Goal: Task Accomplishment & Management: Complete application form

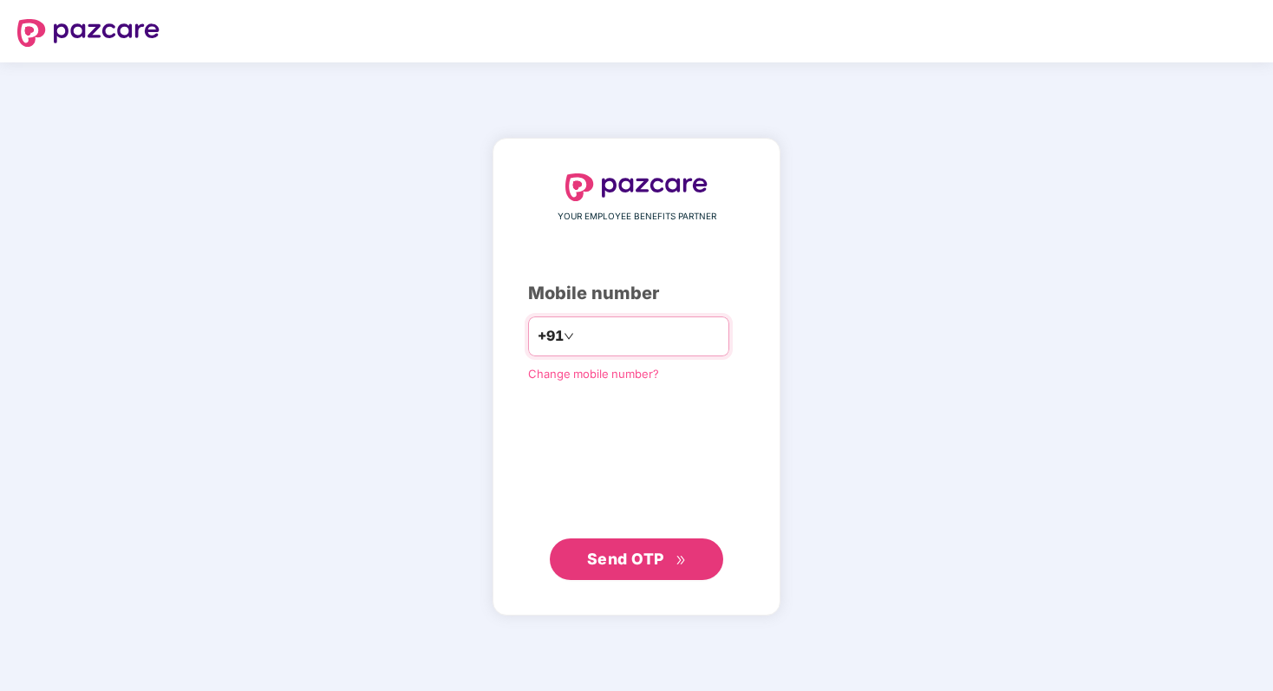
type input "**********"
click at [595, 562] on span "Send OTP" at bounding box center [625, 558] width 77 height 18
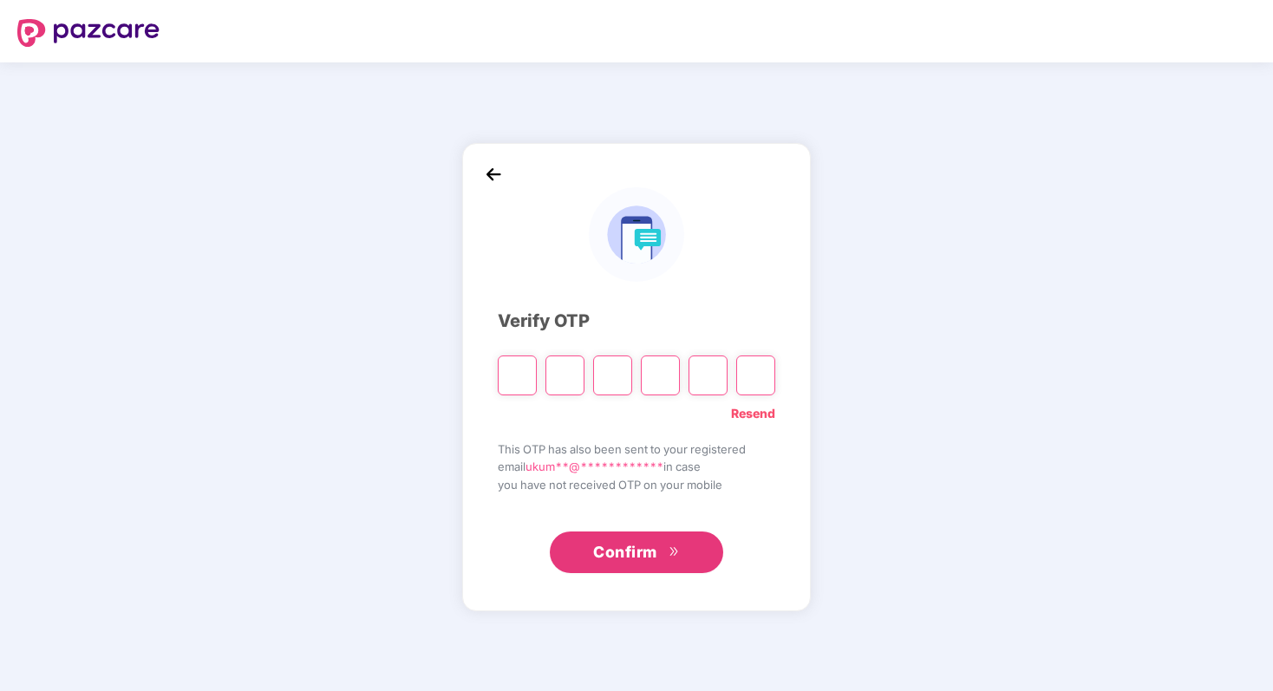
type input "*"
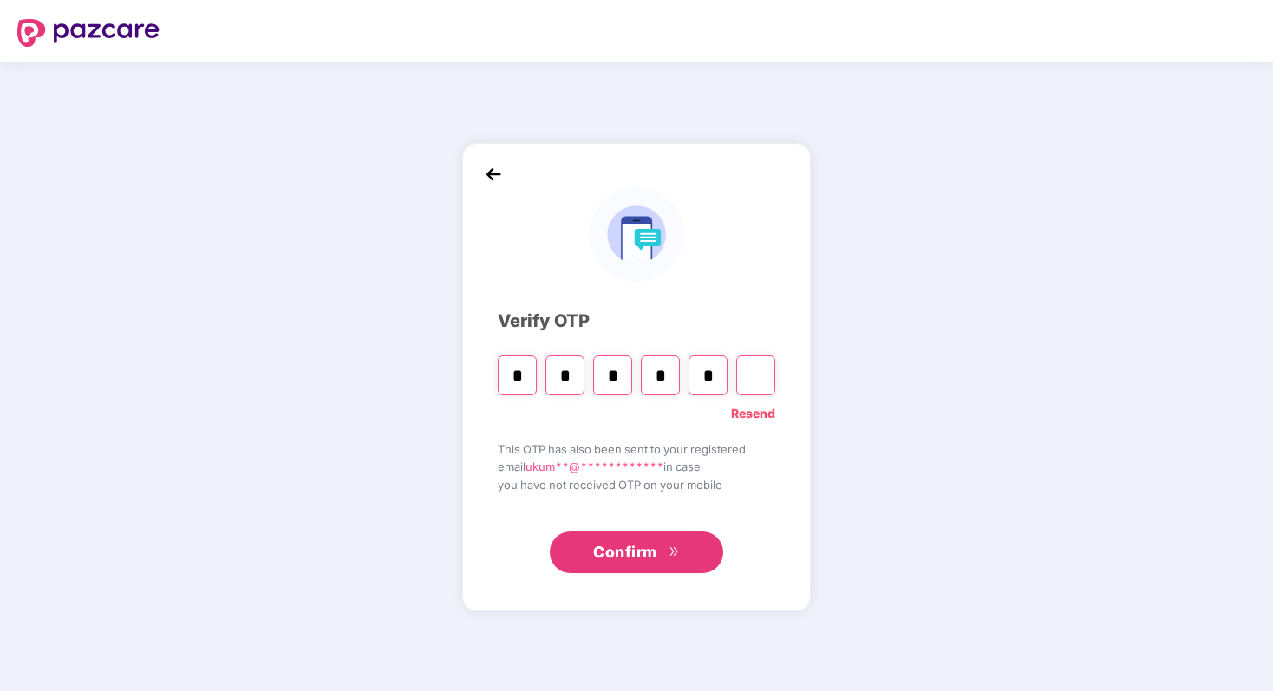
type input "*"
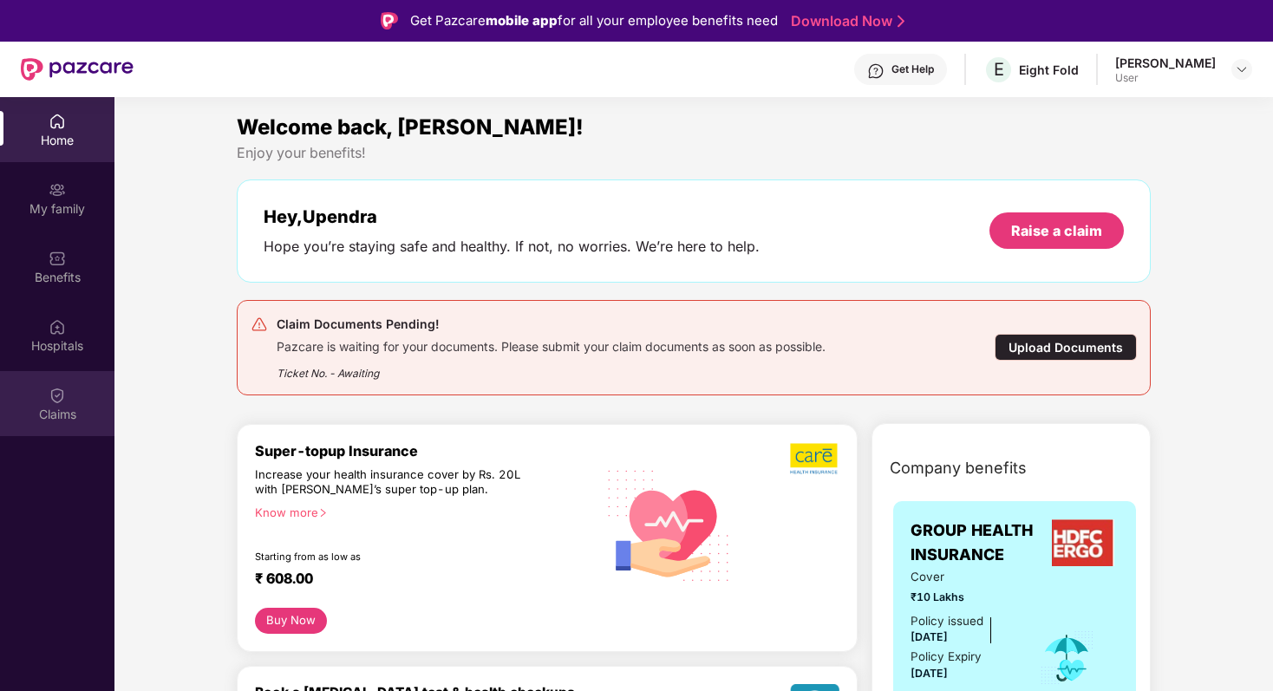
click at [65, 406] on div "Claims" at bounding box center [57, 414] width 114 height 17
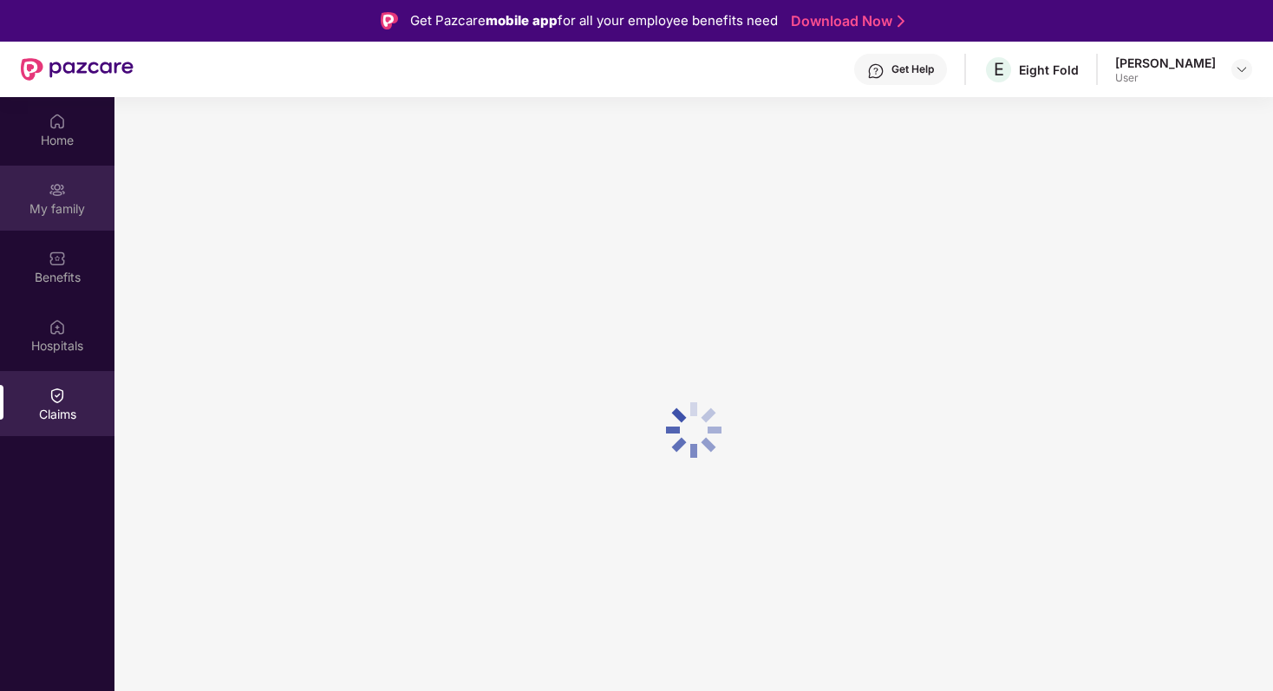
click at [69, 213] on div "My family" at bounding box center [57, 208] width 114 height 17
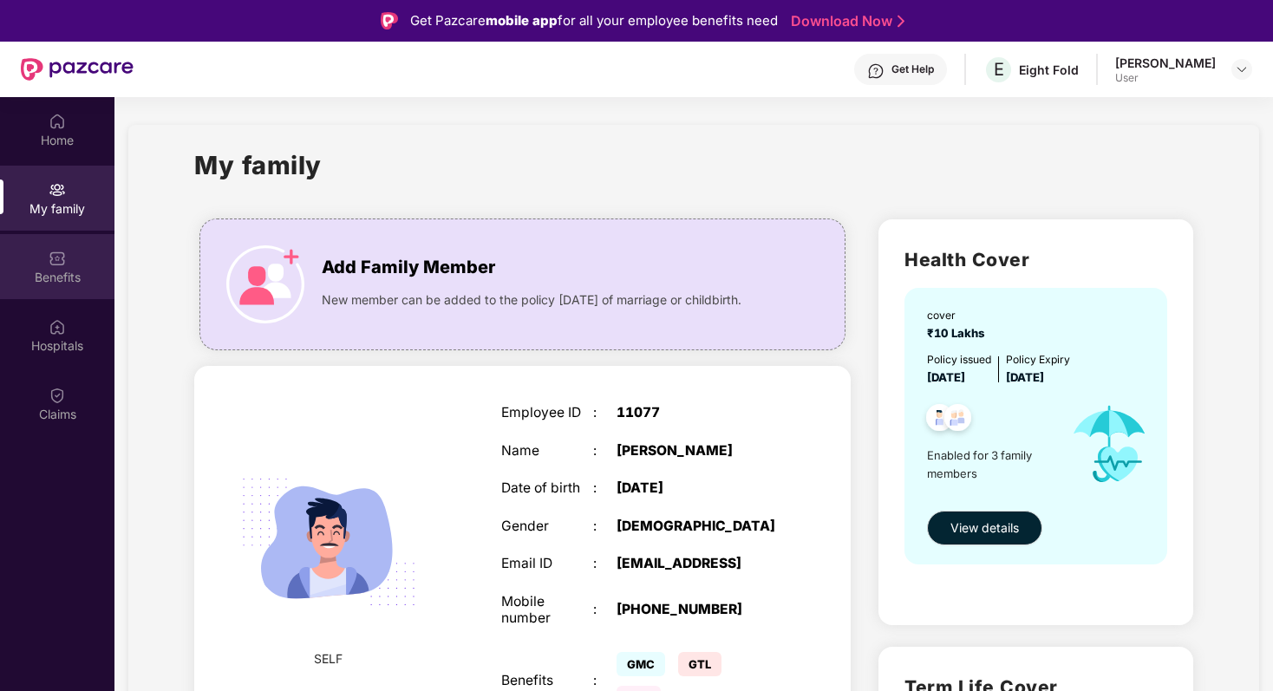
click at [53, 270] on div "Benefits" at bounding box center [57, 277] width 114 height 17
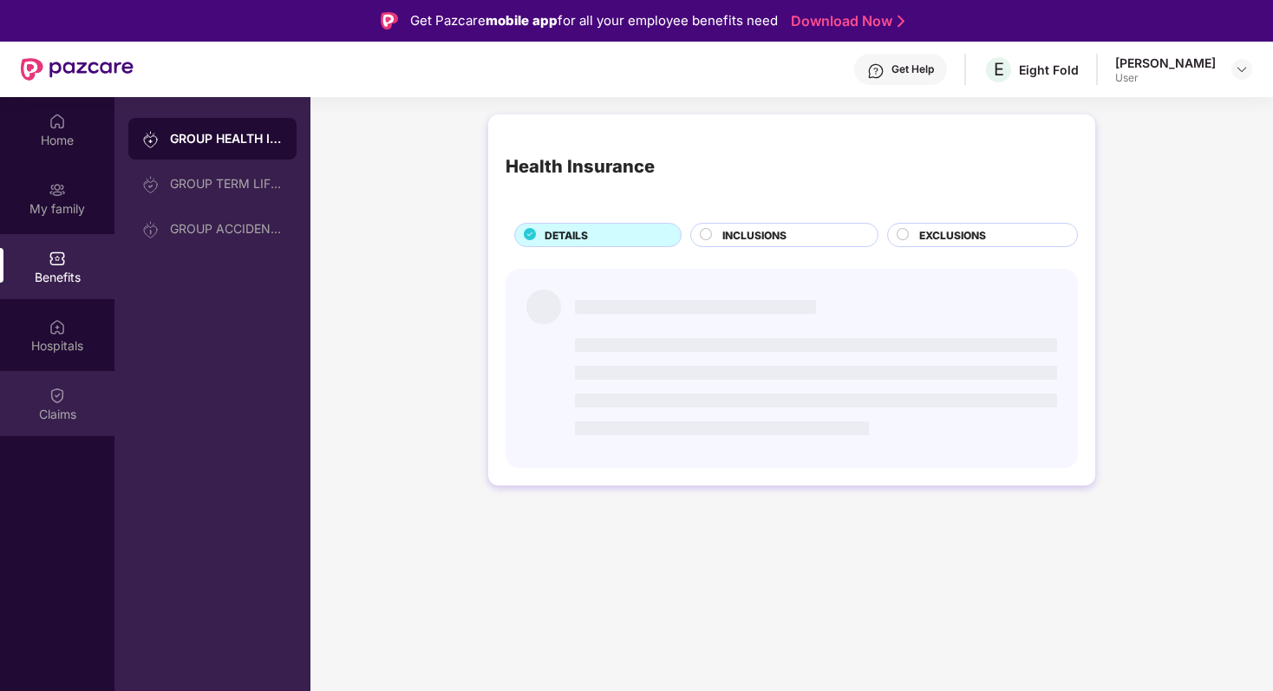
click at [56, 401] on img at bounding box center [57, 395] width 17 height 17
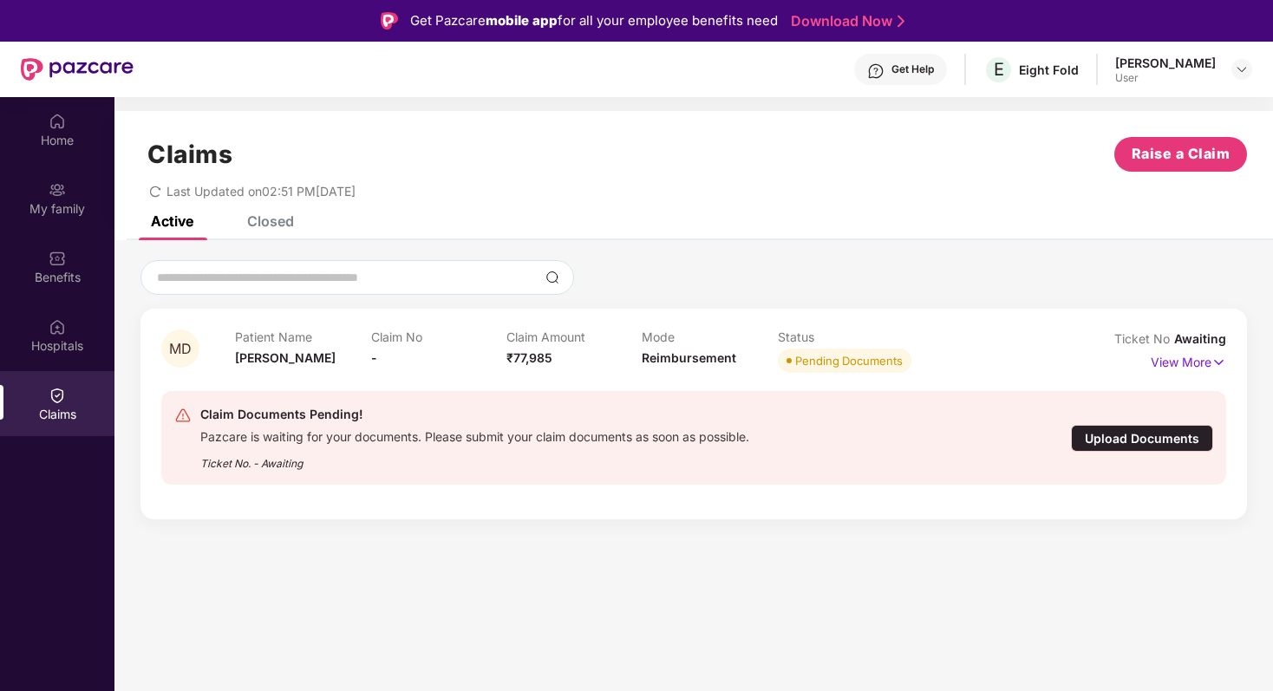
click at [1111, 438] on div "Upload Documents" at bounding box center [1142, 438] width 142 height 27
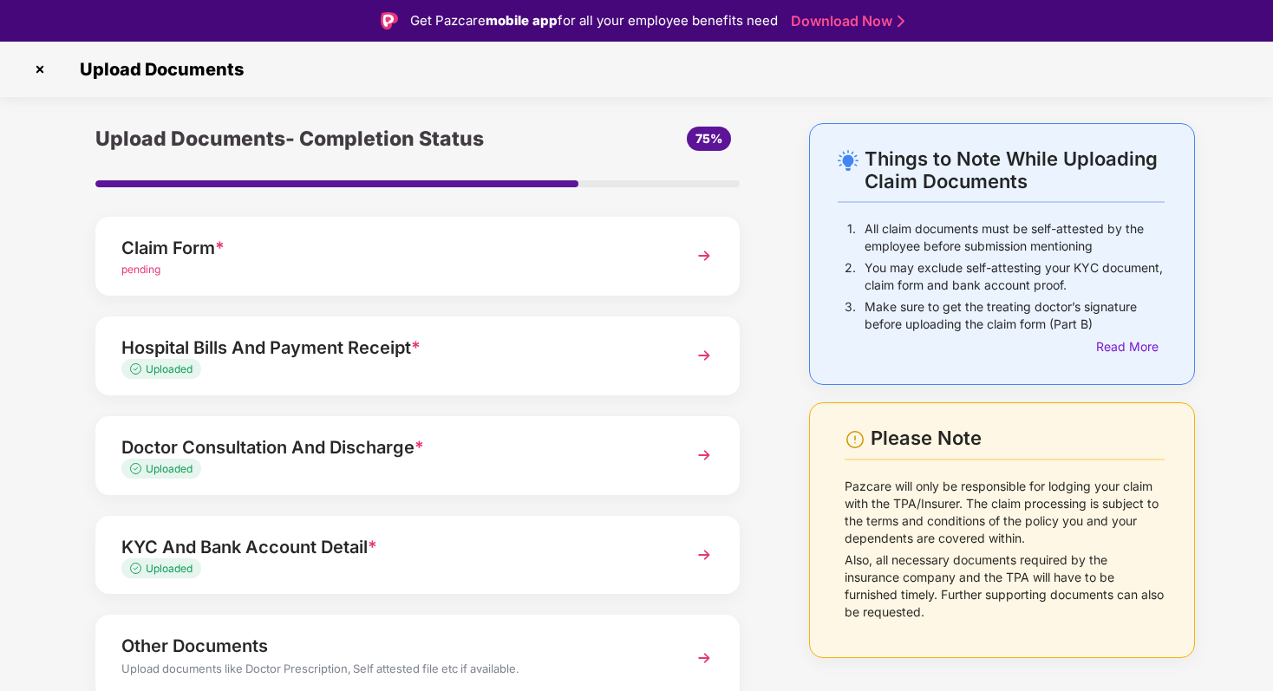
scroll to position [75, 0]
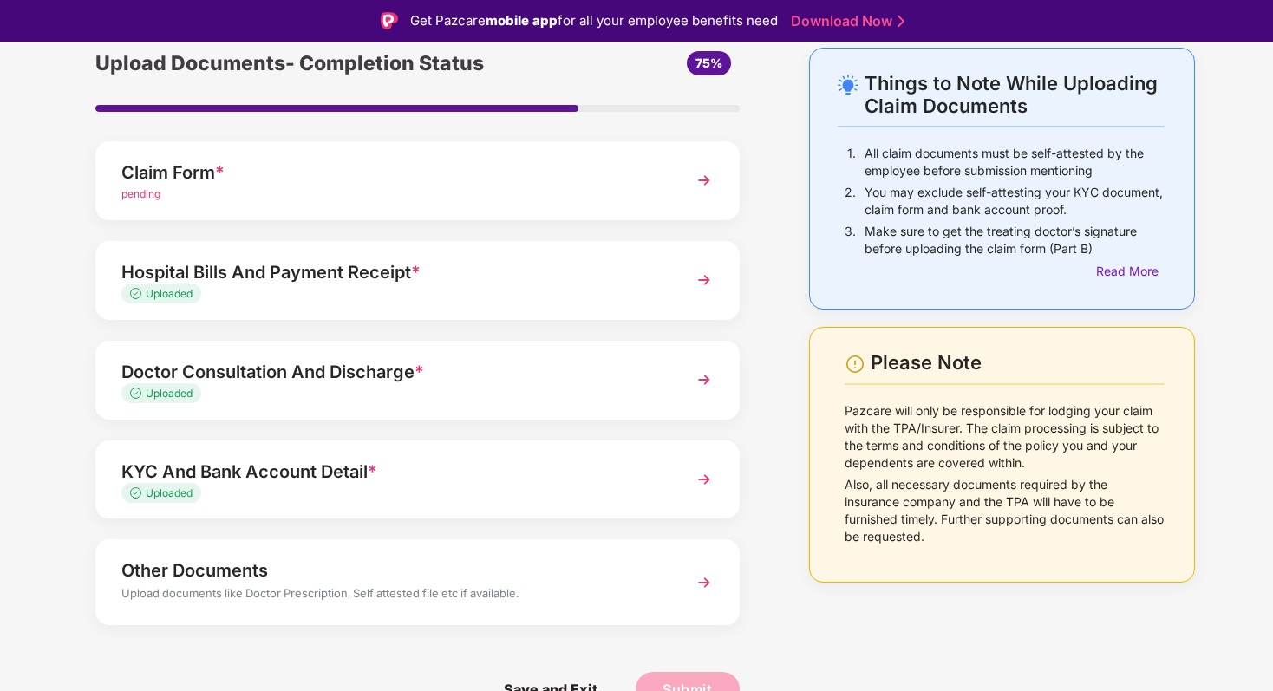
click at [705, 186] on img at bounding box center [703, 180] width 31 height 31
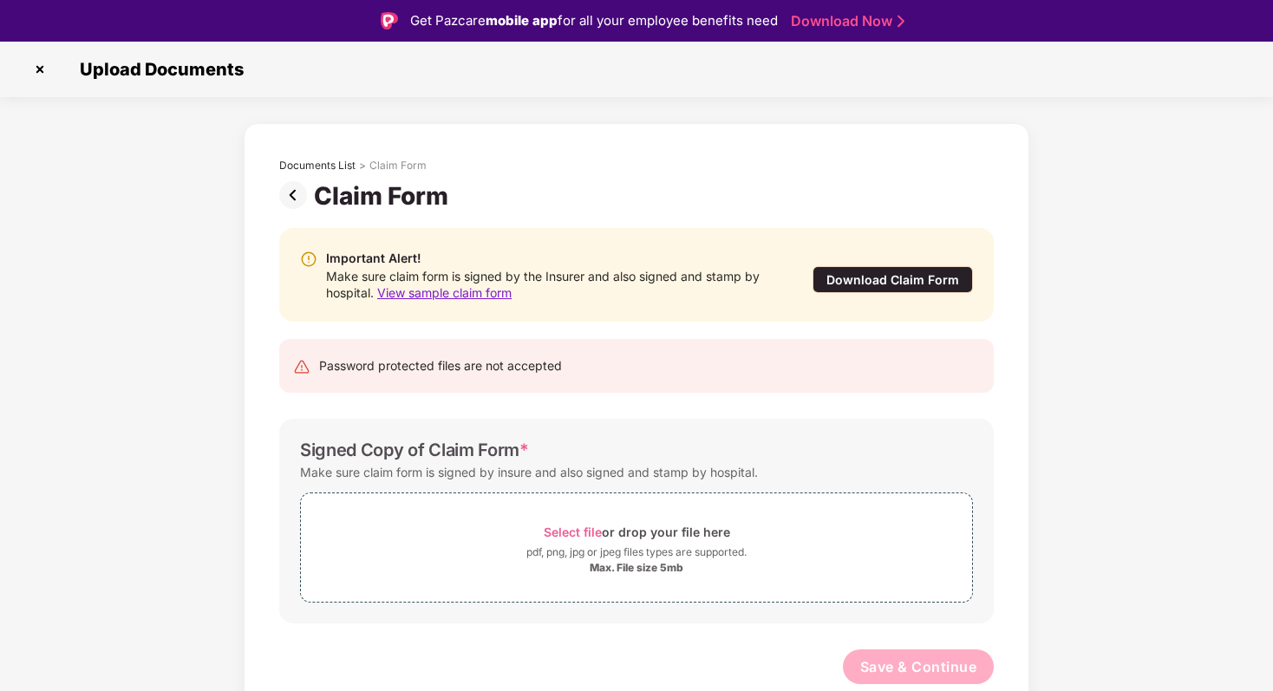
scroll to position [42, 0]
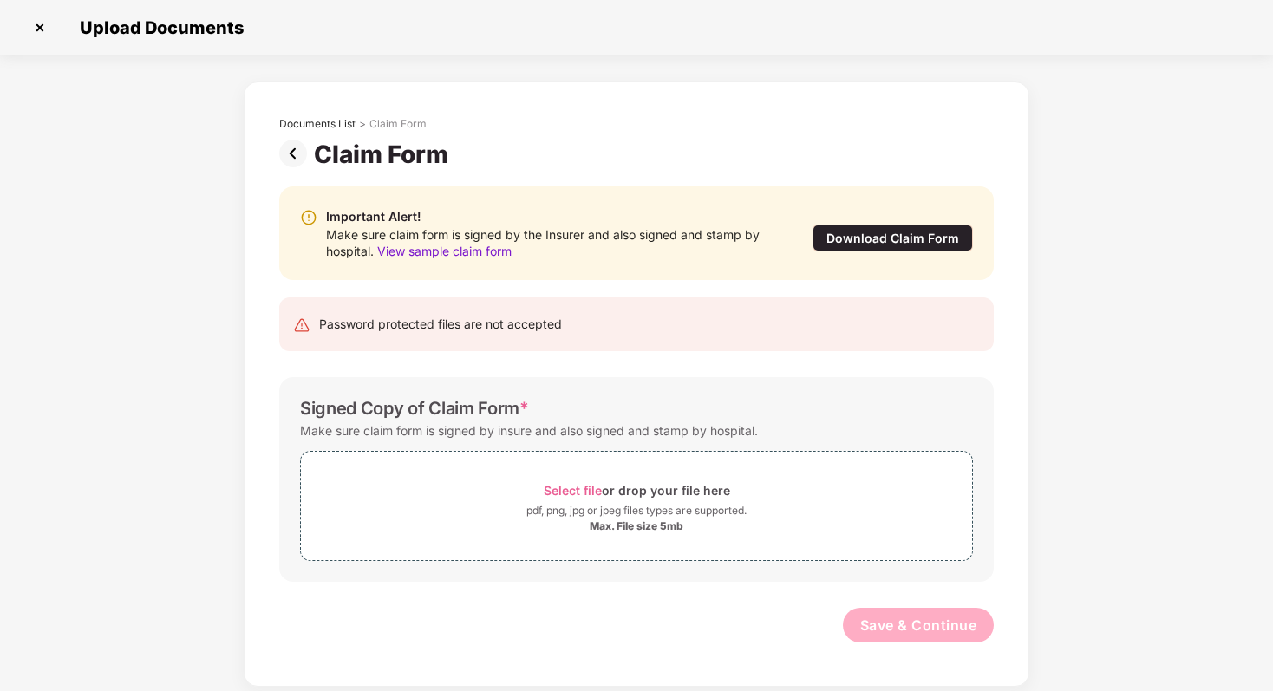
click at [37, 22] on img at bounding box center [40, 28] width 28 height 28
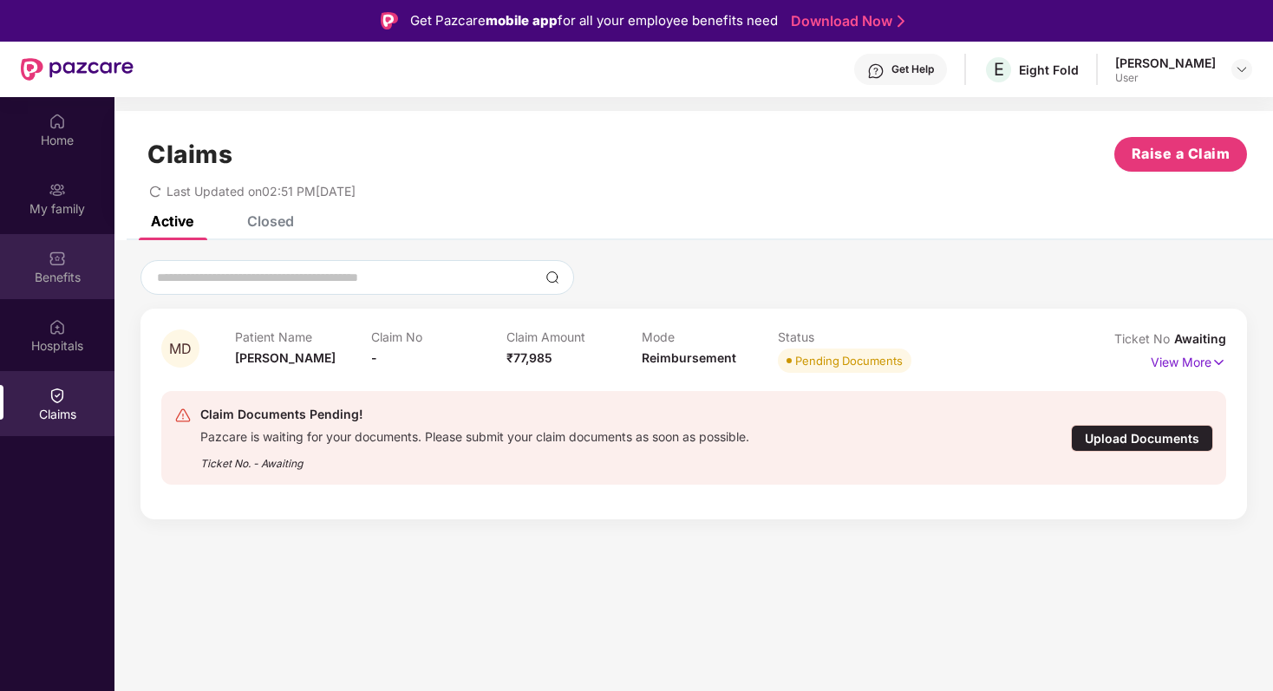
click at [62, 285] on div "Benefits" at bounding box center [57, 266] width 114 height 65
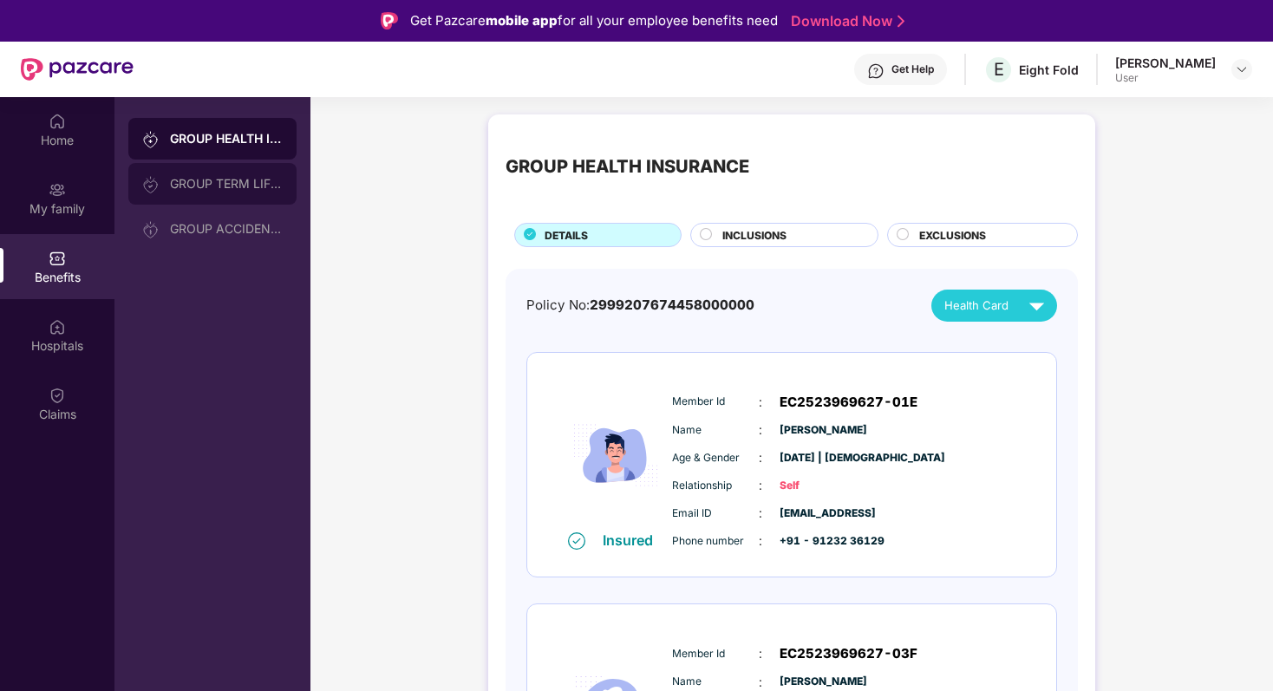
click at [234, 193] on div "GROUP TERM LIFE INSURANCE" at bounding box center [212, 184] width 168 height 42
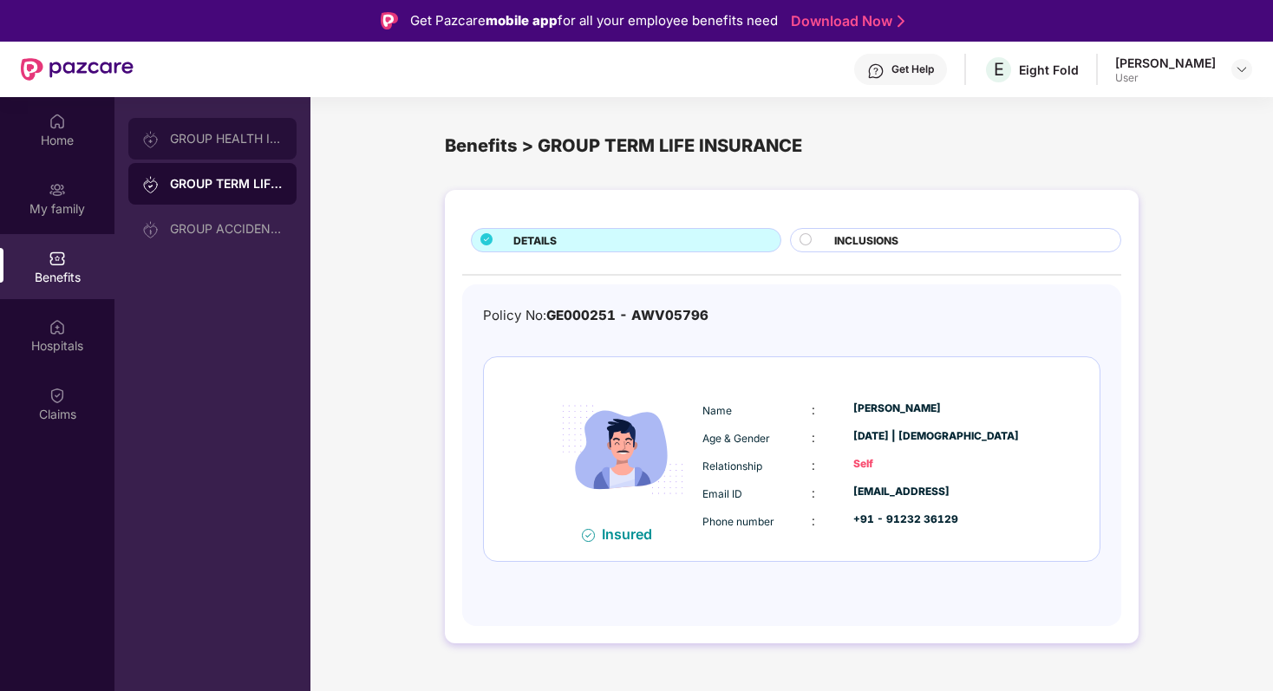
click at [208, 140] on div "GROUP HEALTH INSURANCE" at bounding box center [226, 139] width 113 height 14
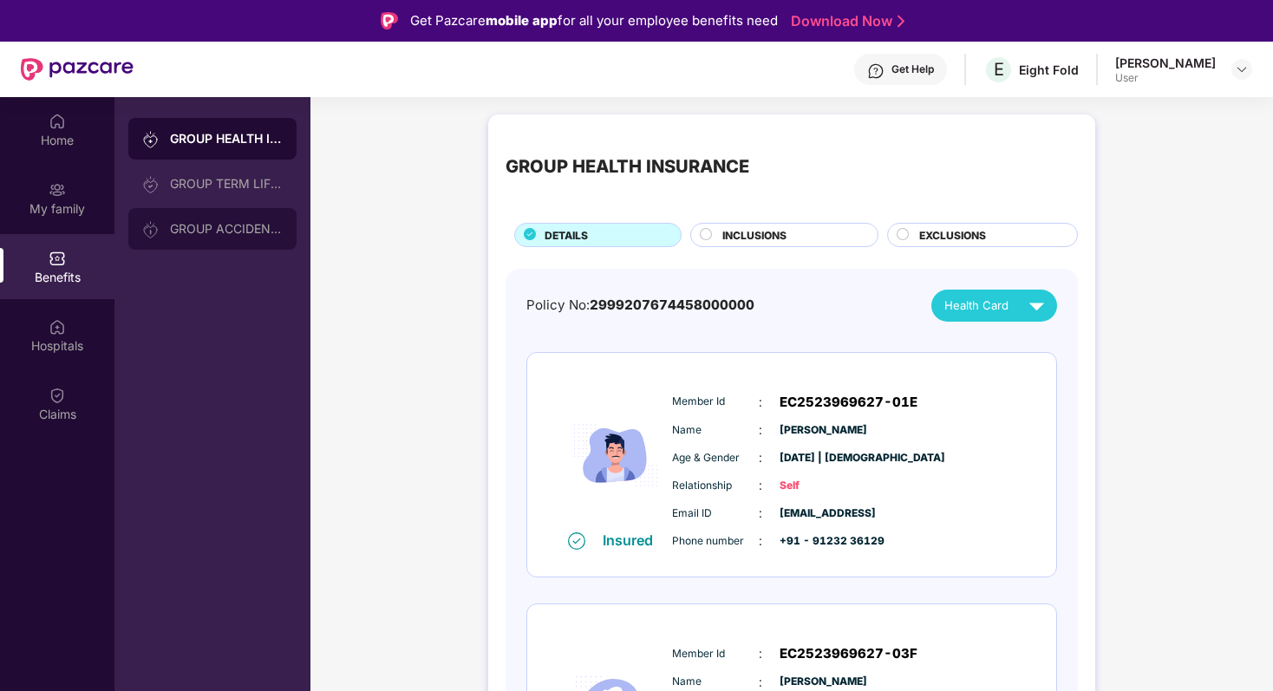
click at [219, 236] on div "GROUP ACCIDENTAL INSURANCE" at bounding box center [212, 229] width 168 height 42
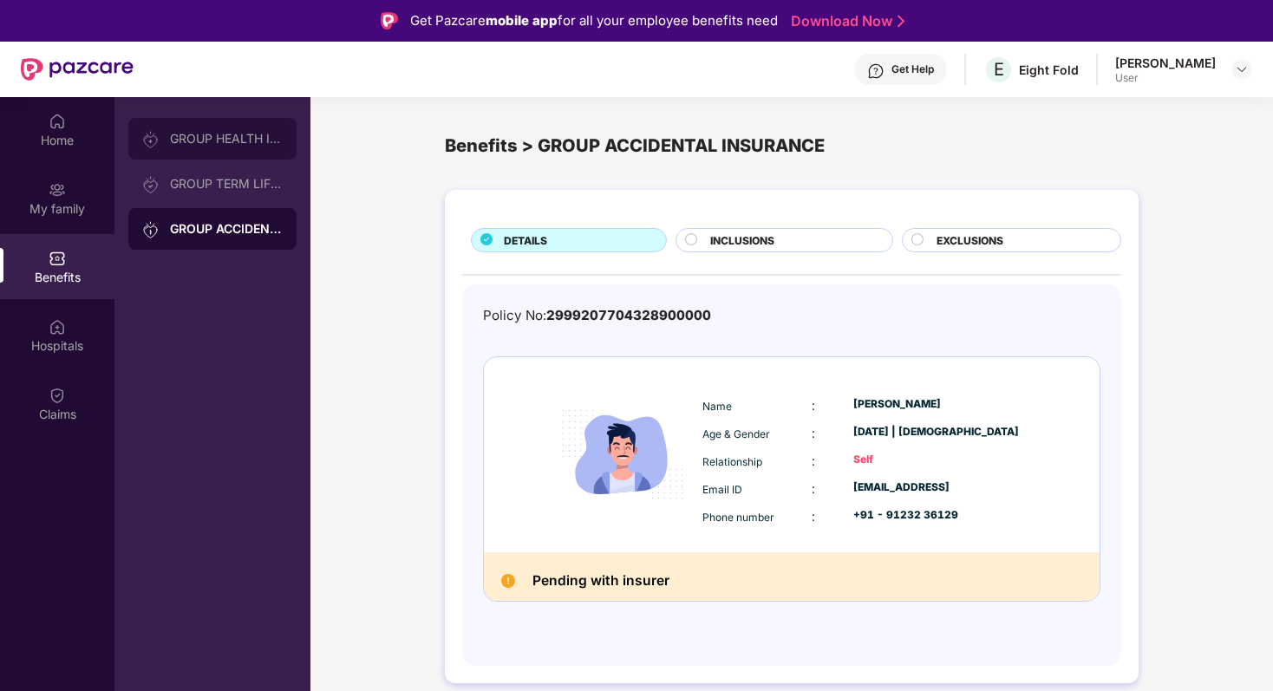
click at [217, 132] on div "GROUP HEALTH INSURANCE" at bounding box center [226, 139] width 113 height 14
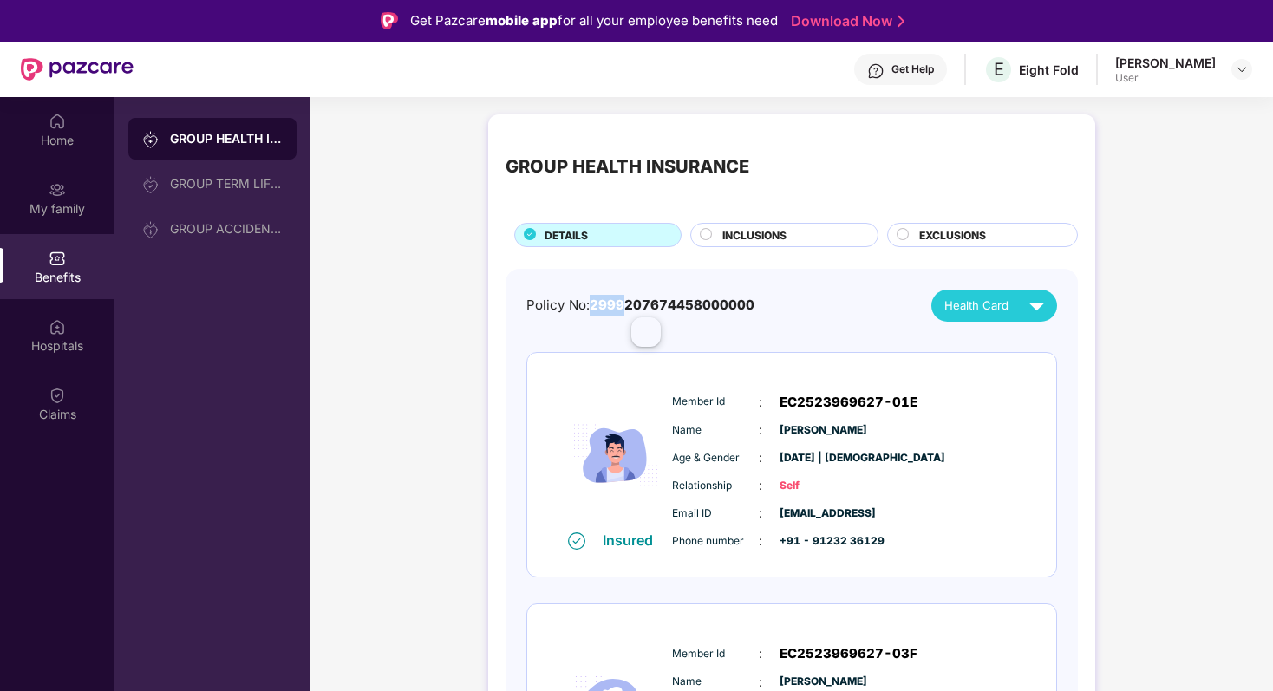
drag, startPoint x: 592, startPoint y: 302, endPoint x: 624, endPoint y: 304, distance: 32.2
click at [624, 304] on span "2999207674458000000" at bounding box center [672, 304] width 165 height 16
click at [642, 308] on span "2999207674458000000" at bounding box center [672, 304] width 165 height 16
drag, startPoint x: 627, startPoint y: 306, endPoint x: 661, endPoint y: 305, distance: 33.8
click at [661, 305] on span "2999207674458000000" at bounding box center [672, 304] width 165 height 16
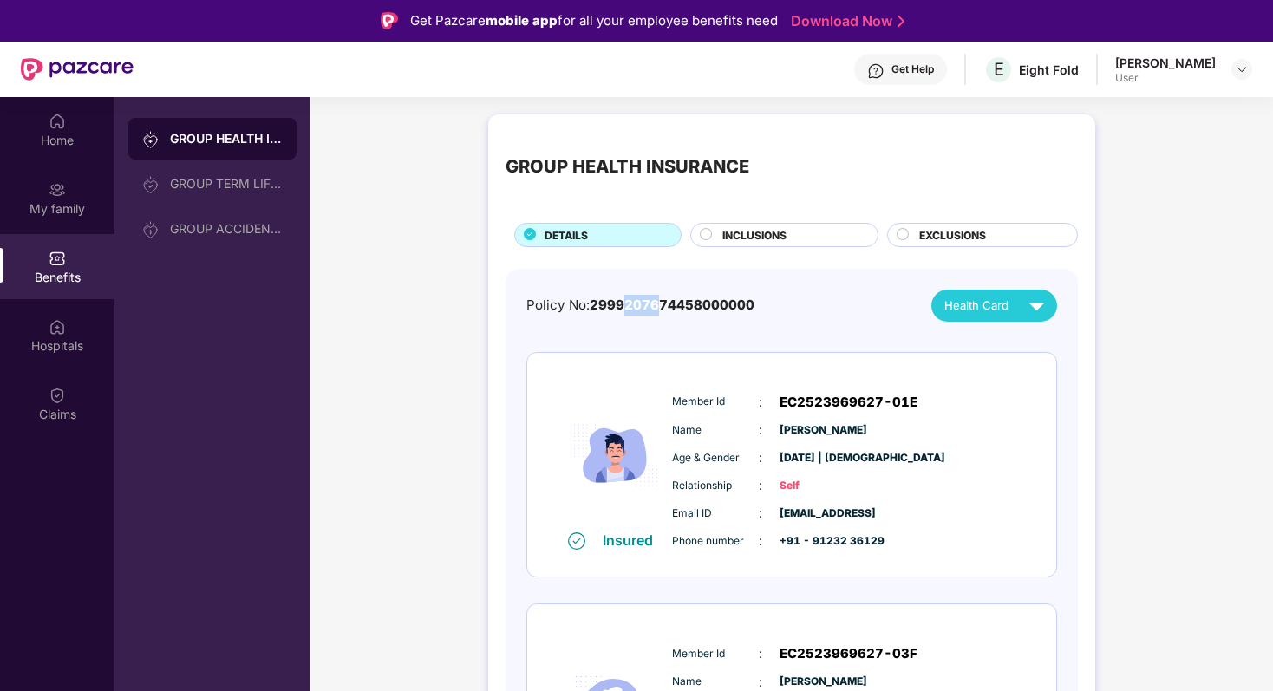
click at [665, 304] on span "2999207674458000000" at bounding box center [672, 304] width 165 height 16
drag, startPoint x: 665, startPoint y: 304, endPoint x: 694, endPoint y: 303, distance: 29.5
click at [694, 303] on span "2999207674458000000" at bounding box center [672, 304] width 165 height 16
click at [699, 307] on span "2999207674458000000" at bounding box center [672, 304] width 165 height 16
drag, startPoint x: 699, startPoint y: 307, endPoint x: 733, endPoint y: 307, distance: 33.8
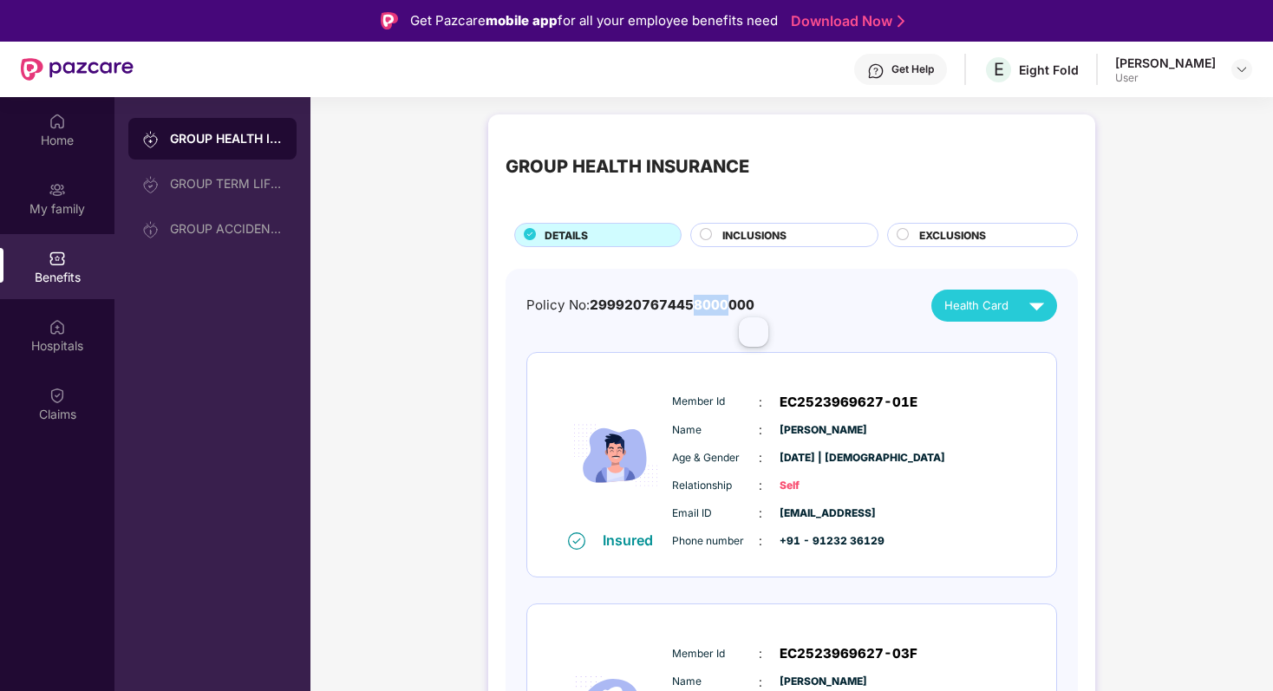
click at [733, 307] on span "2999207674458000000" at bounding box center [672, 304] width 165 height 16
click at [1159, 76] on div "User" at bounding box center [1165, 78] width 101 height 14
click at [1177, 64] on div "[PERSON_NAME]" at bounding box center [1165, 63] width 101 height 16
click at [1241, 68] on img at bounding box center [1242, 69] width 14 height 14
click at [1135, 167] on div "User" at bounding box center [1146, 173] width 101 height 14
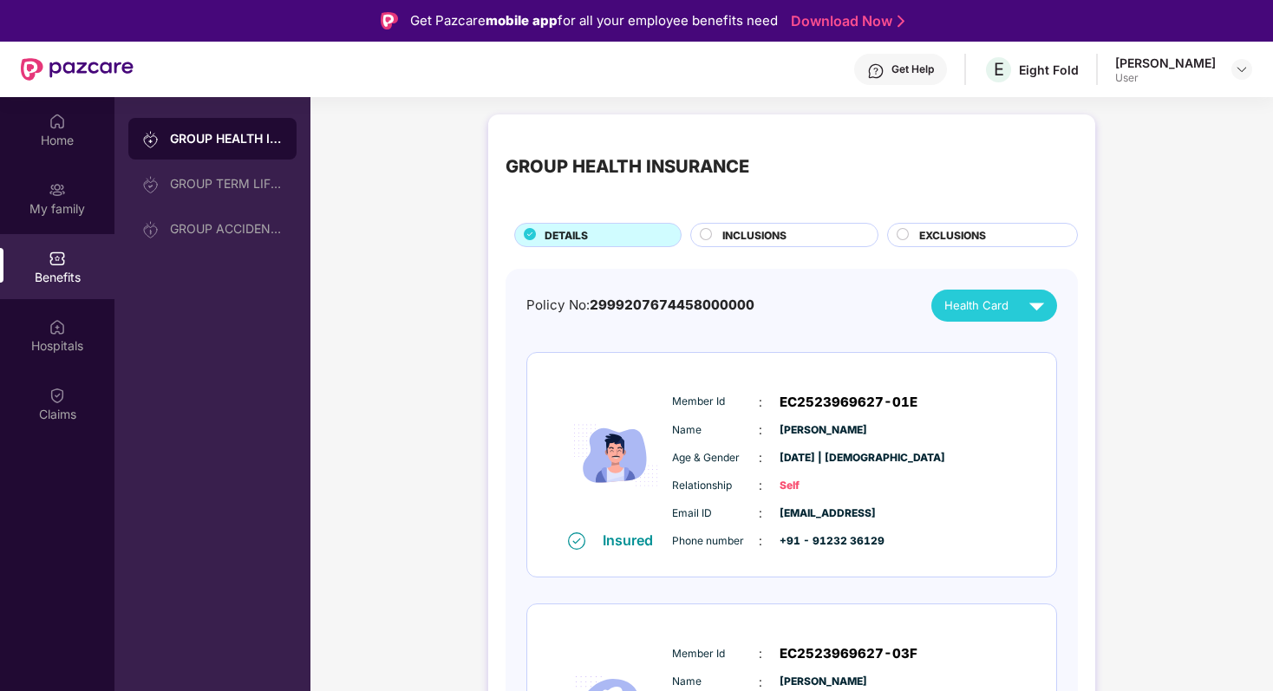
click at [1150, 65] on div "[PERSON_NAME]" at bounding box center [1165, 63] width 101 height 16
click at [1237, 71] on img at bounding box center [1242, 69] width 14 height 14
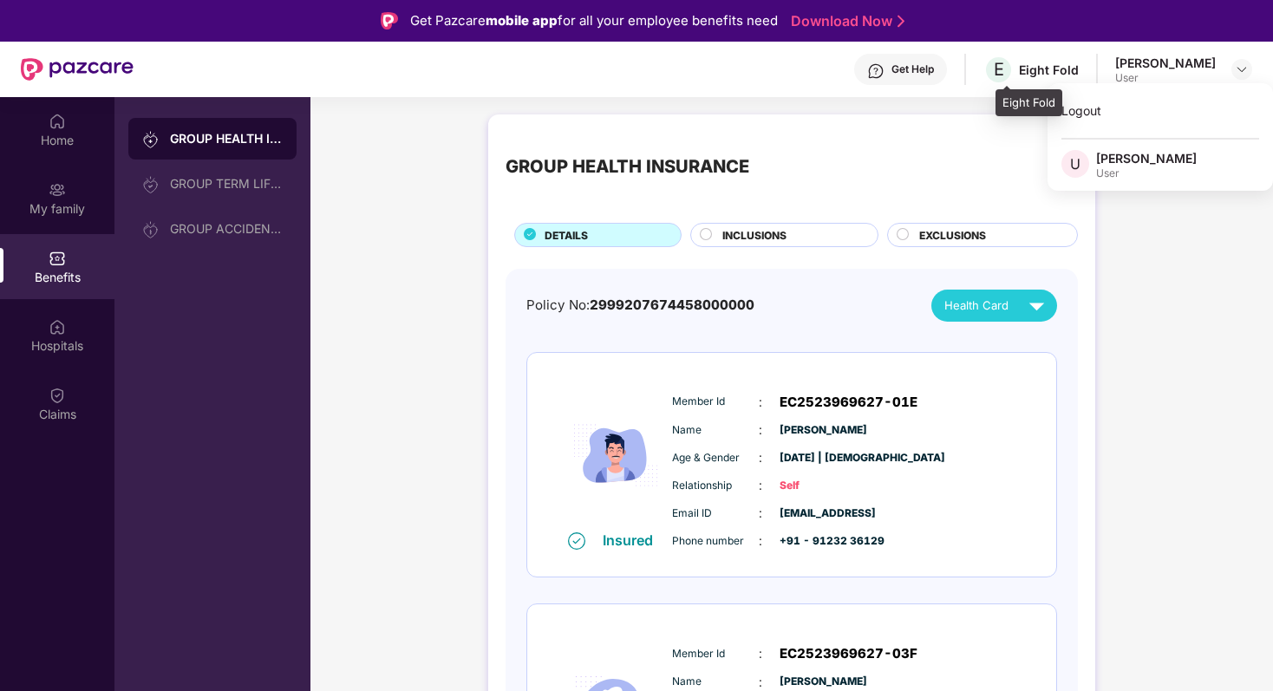
click at [1026, 73] on div "E Eight Fold" at bounding box center [1030, 70] width 95 height 30
click at [1004, 71] on span "E" at bounding box center [999, 69] width 10 height 21
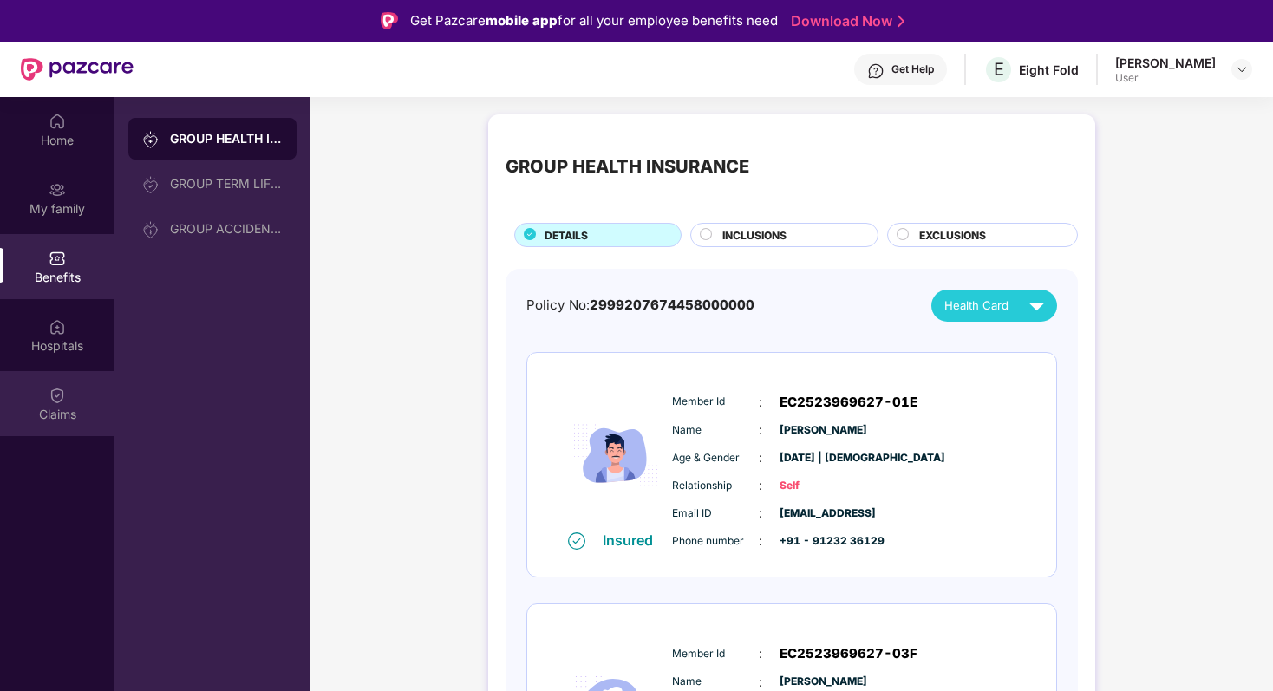
click at [49, 397] on img at bounding box center [57, 395] width 17 height 17
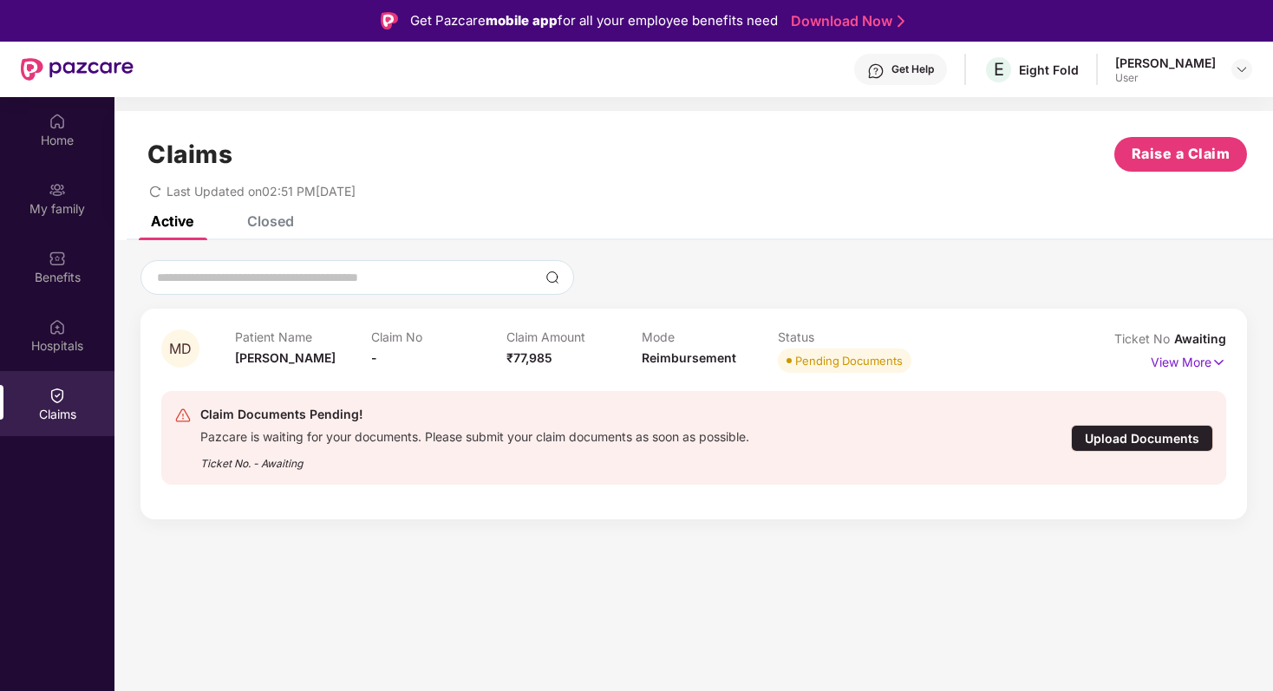
click at [1114, 440] on div "Upload Documents" at bounding box center [1142, 438] width 142 height 27
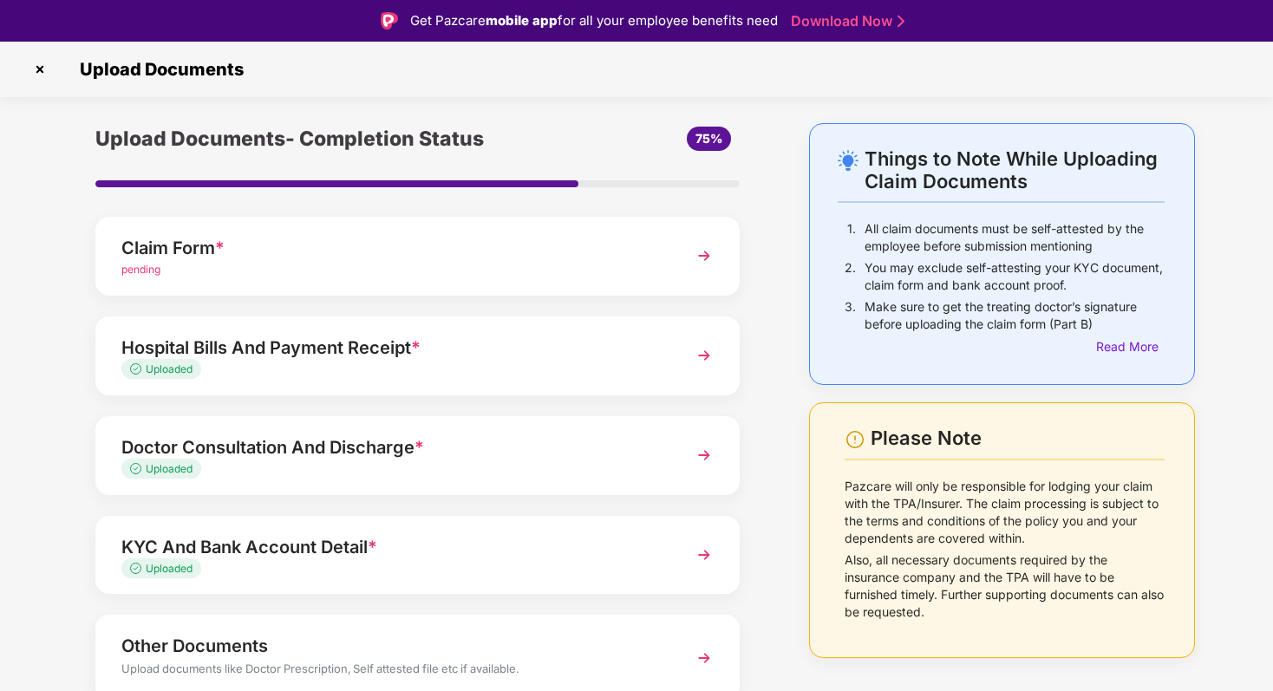
click at [705, 251] on img at bounding box center [703, 255] width 31 height 31
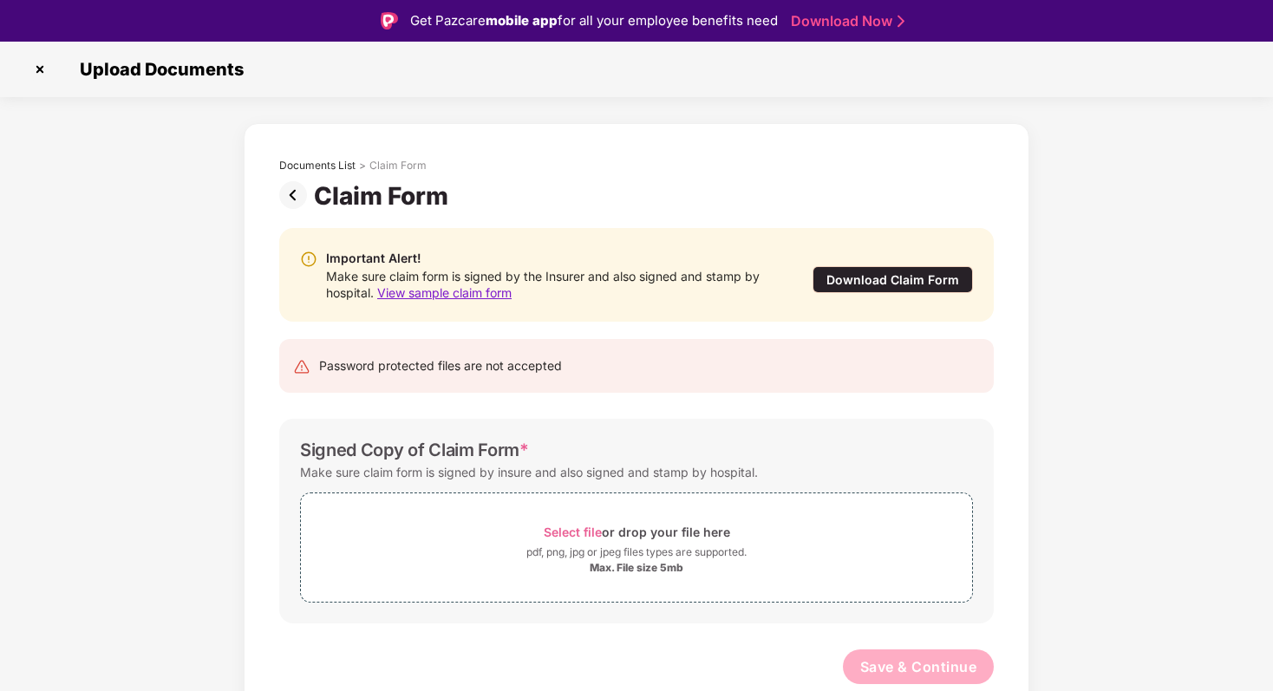
click at [846, 280] on div "Download Claim Form" at bounding box center [892, 279] width 160 height 27
click at [407, 286] on span "View sample claim form" at bounding box center [444, 292] width 134 height 15
click at [50, 66] on img at bounding box center [40, 69] width 28 height 28
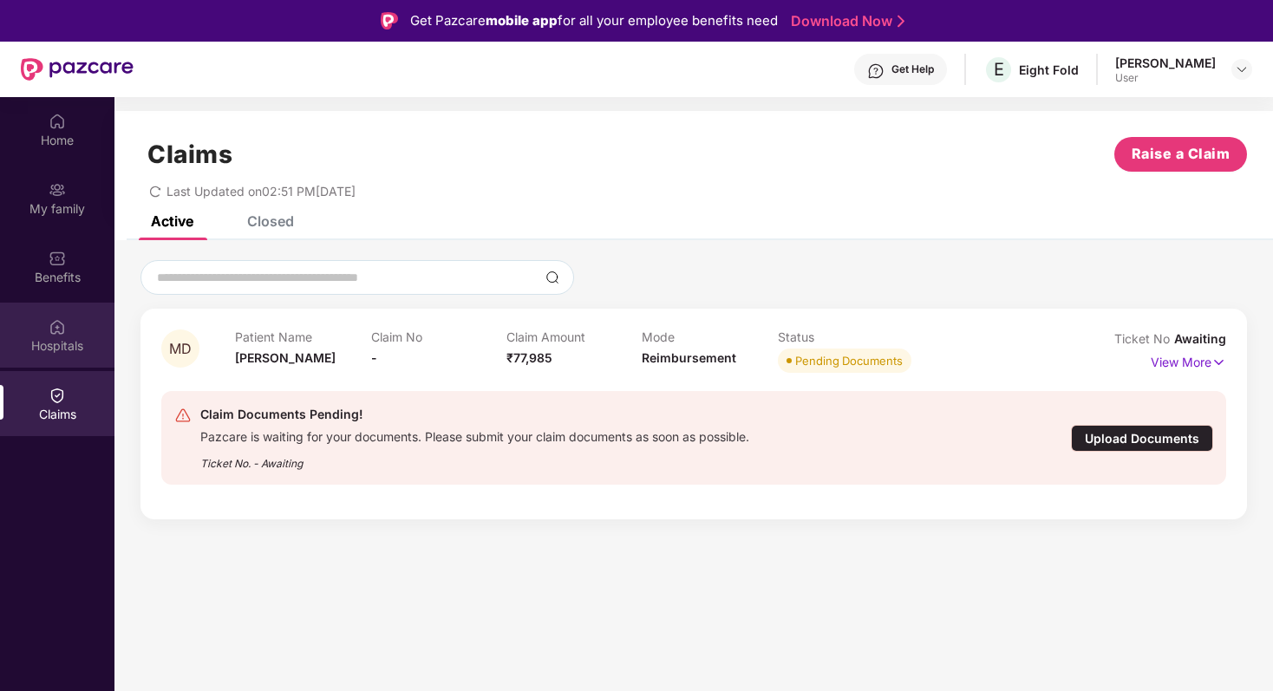
click at [70, 335] on div "Hospitals" at bounding box center [57, 335] width 114 height 65
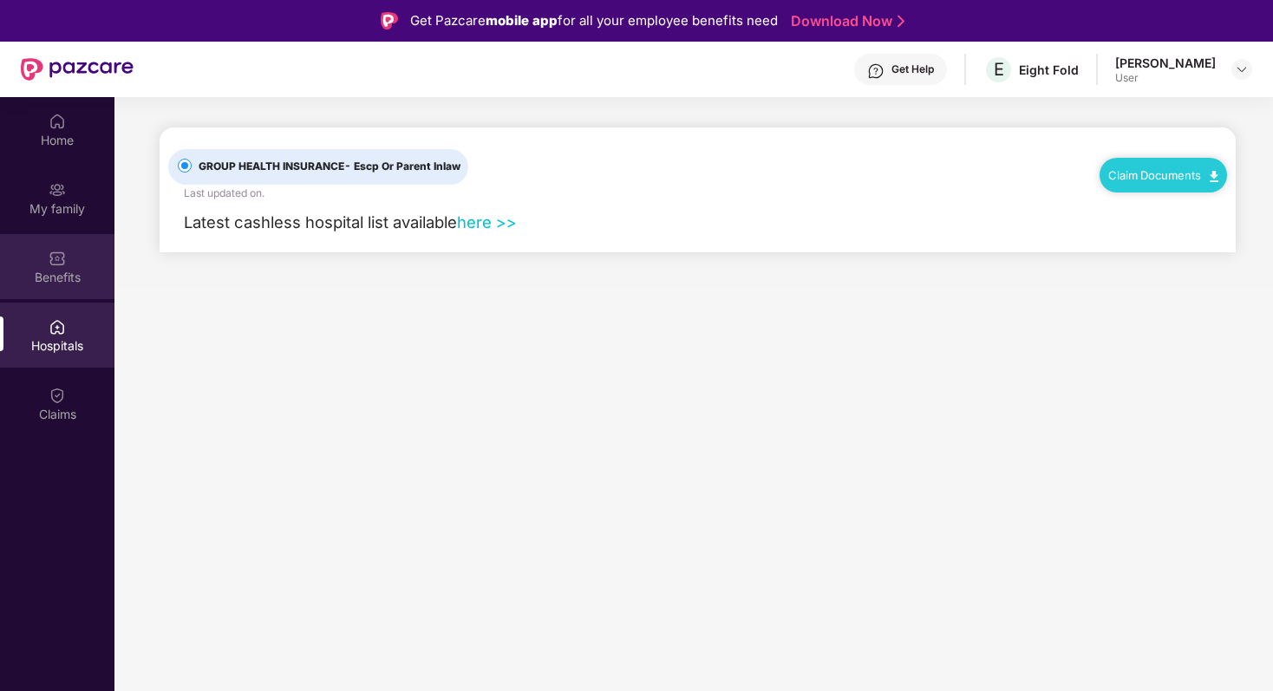
click at [60, 277] on div "Benefits" at bounding box center [57, 277] width 114 height 17
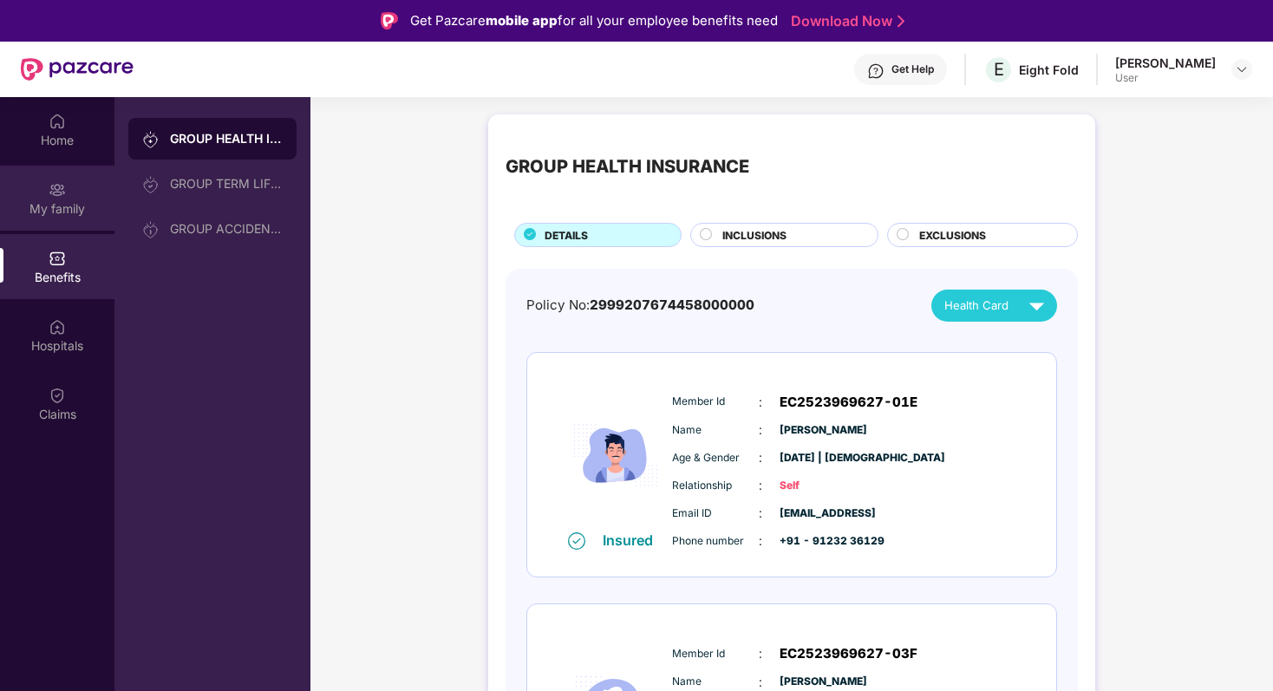
click at [48, 212] on div "My family" at bounding box center [57, 208] width 114 height 17
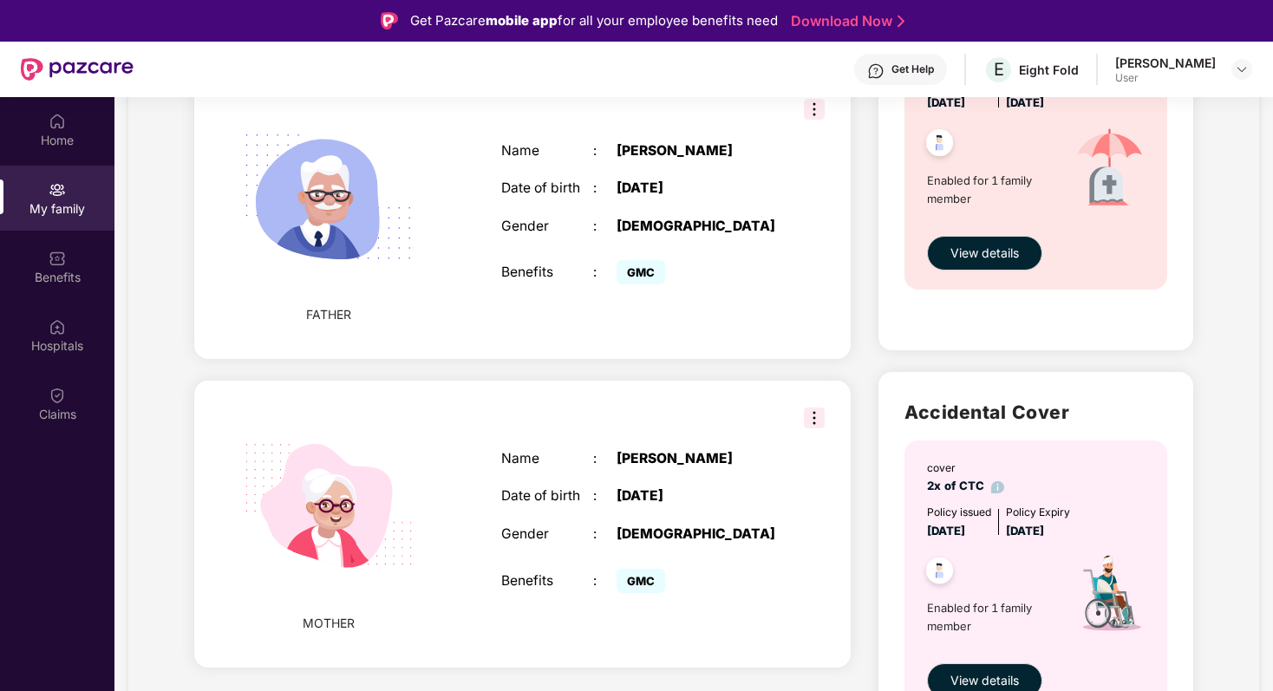
scroll to position [763, 0]
